Goal: Communication & Community: Connect with others

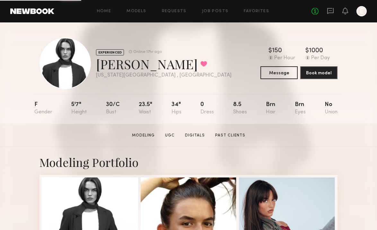
click at [331, 7] on div "No fees up to $5,000 E" at bounding box center [338, 11] width 55 height 10
click at [332, 11] on icon at bounding box center [330, 10] width 7 height 7
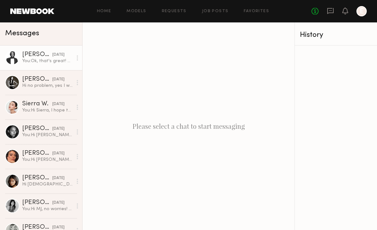
click at [44, 56] on div "[PERSON_NAME]" at bounding box center [37, 55] width 30 height 6
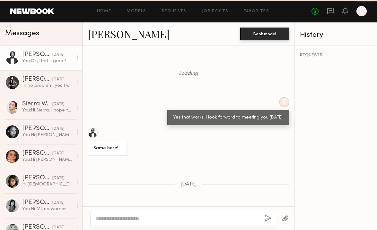
scroll to position [396, 0]
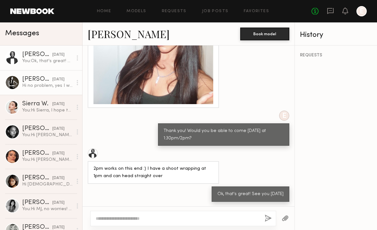
click at [52, 78] on div "[DATE]" at bounding box center [58, 80] width 12 height 6
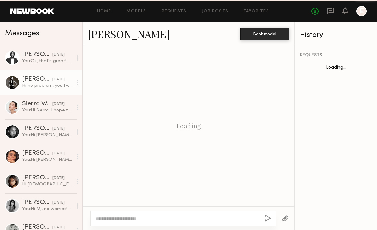
scroll to position [481, 0]
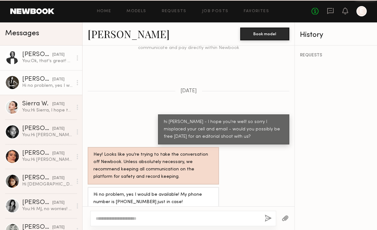
click at [51, 52] on div "[PERSON_NAME] [DATE]" at bounding box center [47, 55] width 50 height 6
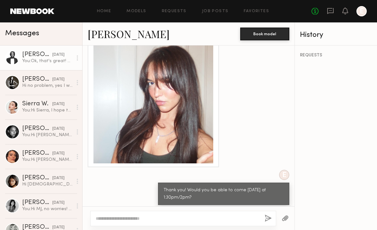
scroll to position [337, 0]
click at [127, 34] on link "[PERSON_NAME]" at bounding box center [129, 34] width 82 height 14
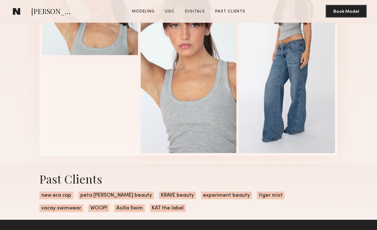
scroll to position [508, 0]
